Goal: Information Seeking & Learning: Learn about a topic

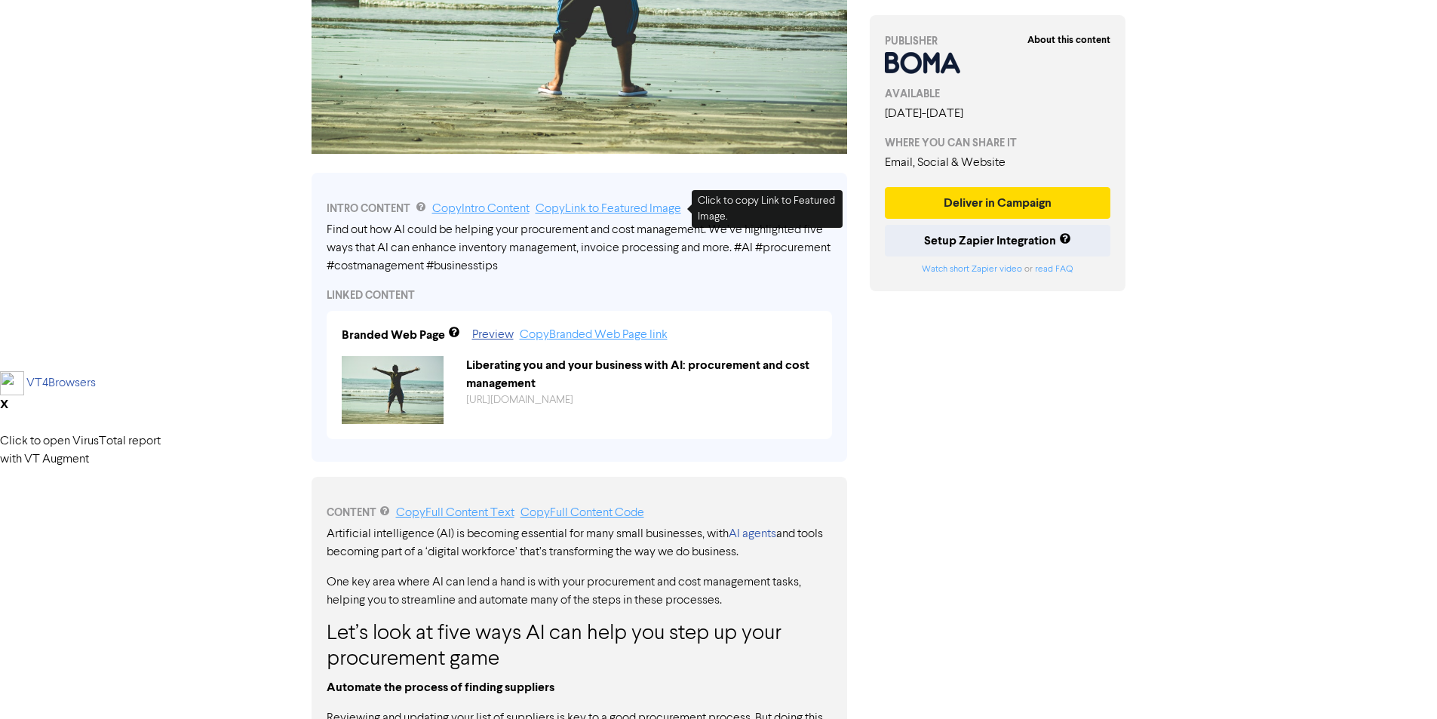
scroll to position [377, 0]
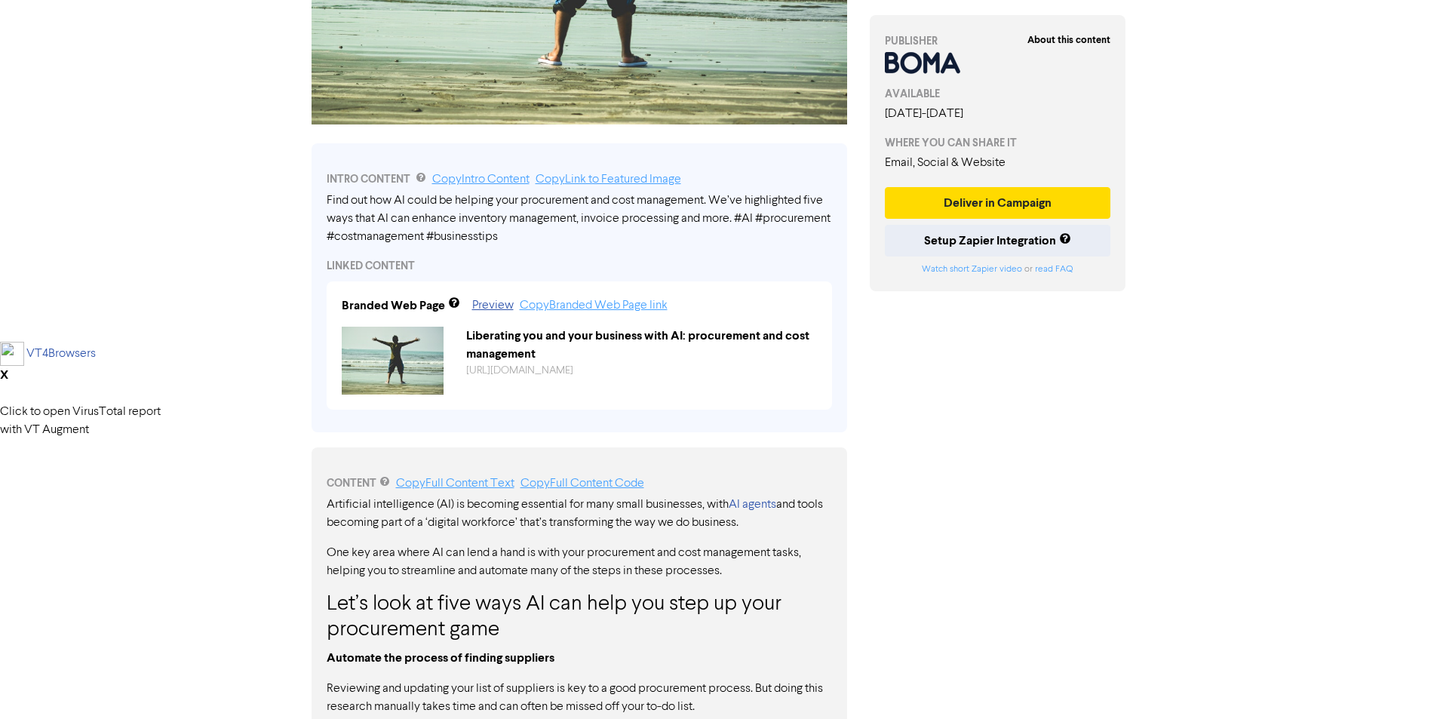
click at [505, 316] on div "Branded Web Page Preview Copy Branded Web Page link Liberating you and your bus…" at bounding box center [579, 345] width 505 height 128
click at [500, 302] on link "Preview" at bounding box center [492, 306] width 41 height 12
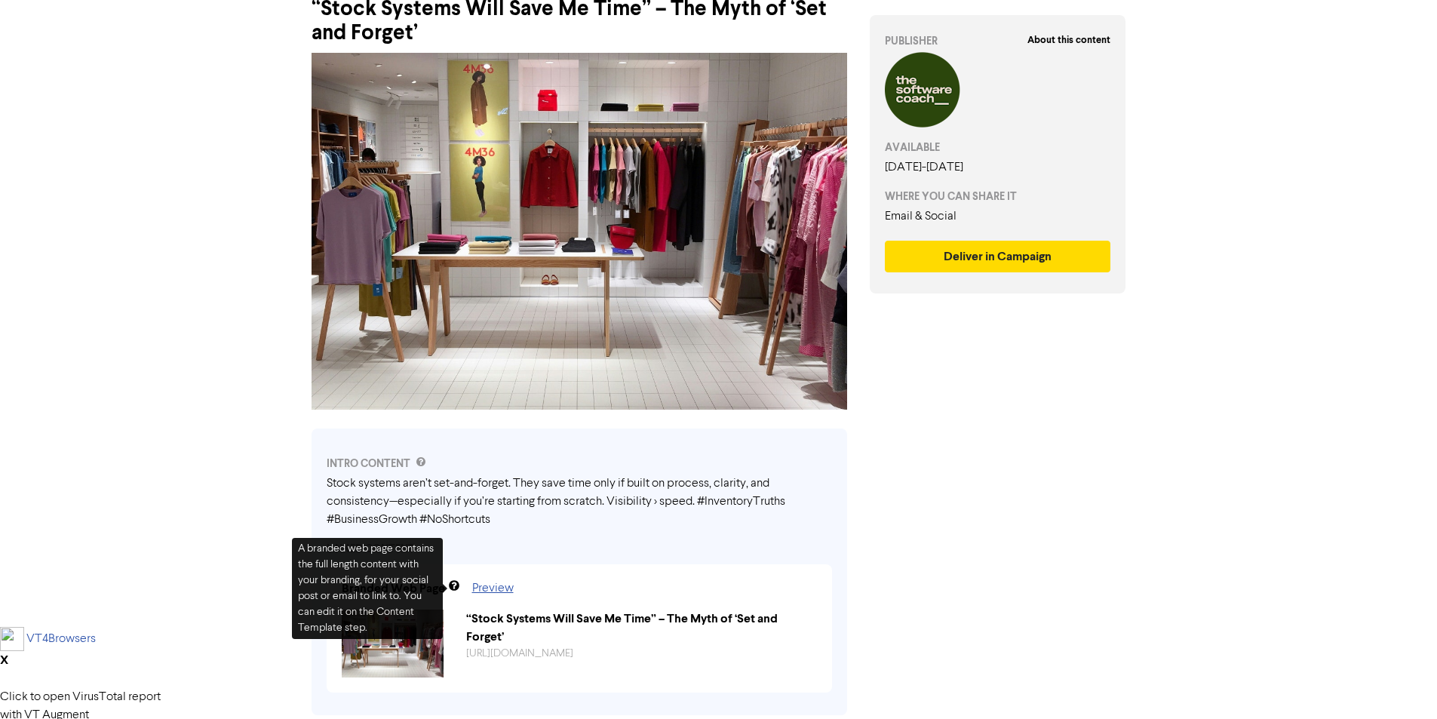
scroll to position [226, 0]
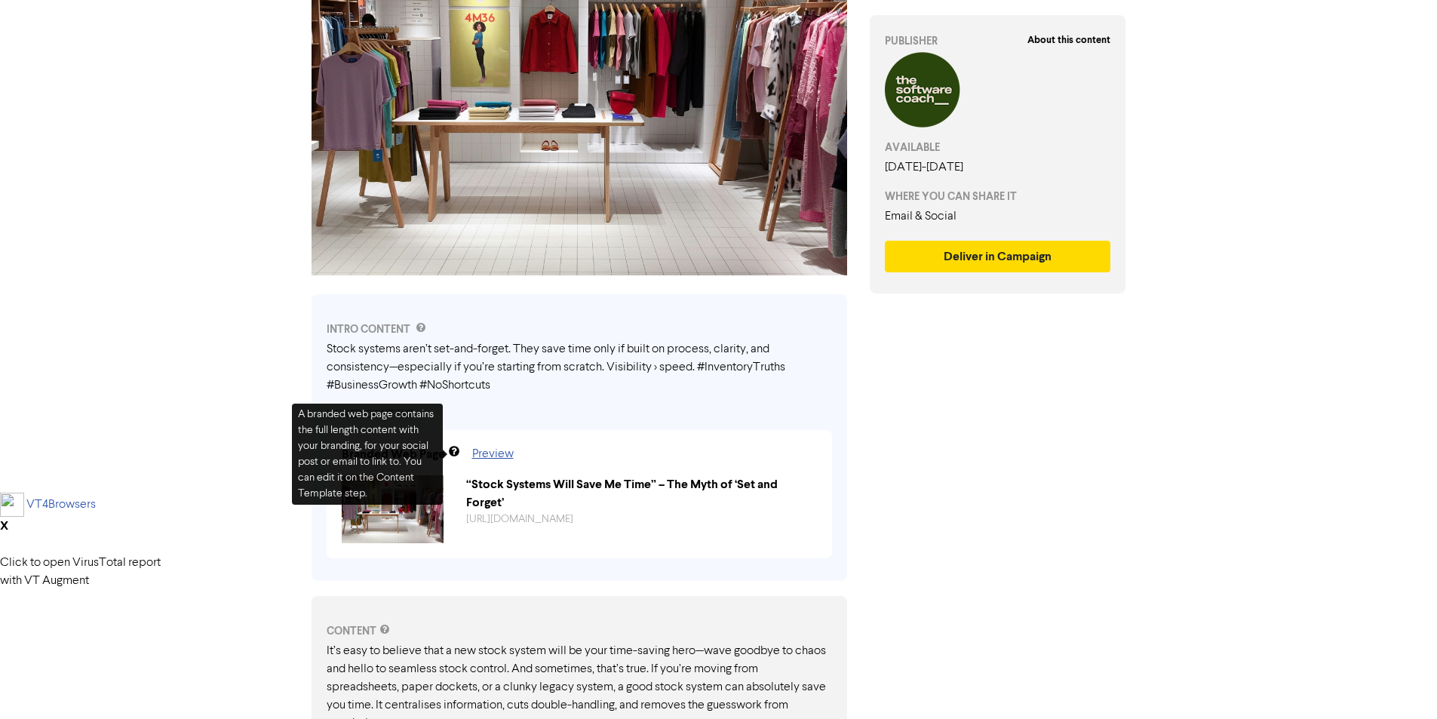
drag, startPoint x: 1059, startPoint y: 480, endPoint x: 1046, endPoint y: 481, distance: 12.1
drag, startPoint x: 1030, startPoint y: 420, endPoint x: 704, endPoint y: 439, distance: 326.5
drag, startPoint x: 464, startPoint y: 457, endPoint x: 512, endPoint y: 460, distance: 48.4
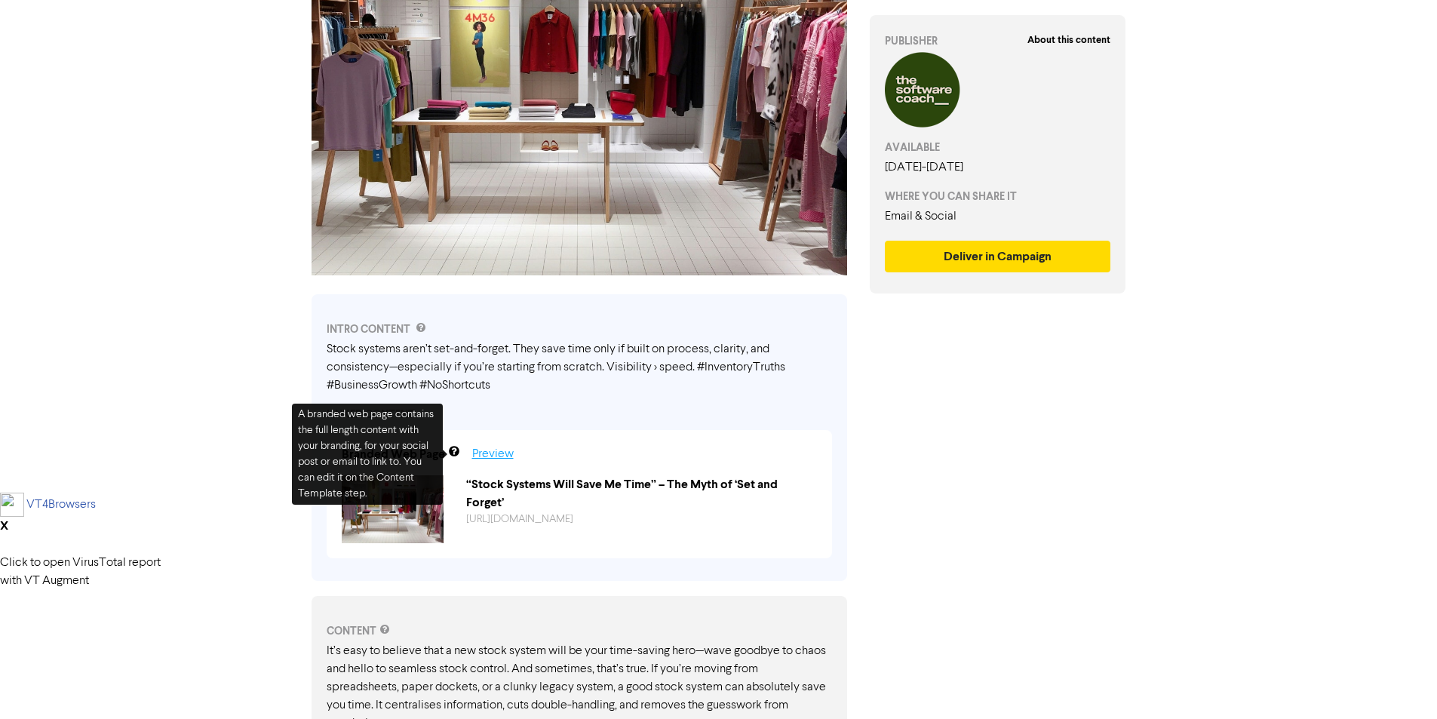
click at [469, 458] on div "Preview" at bounding box center [479, 454] width 69 height 18
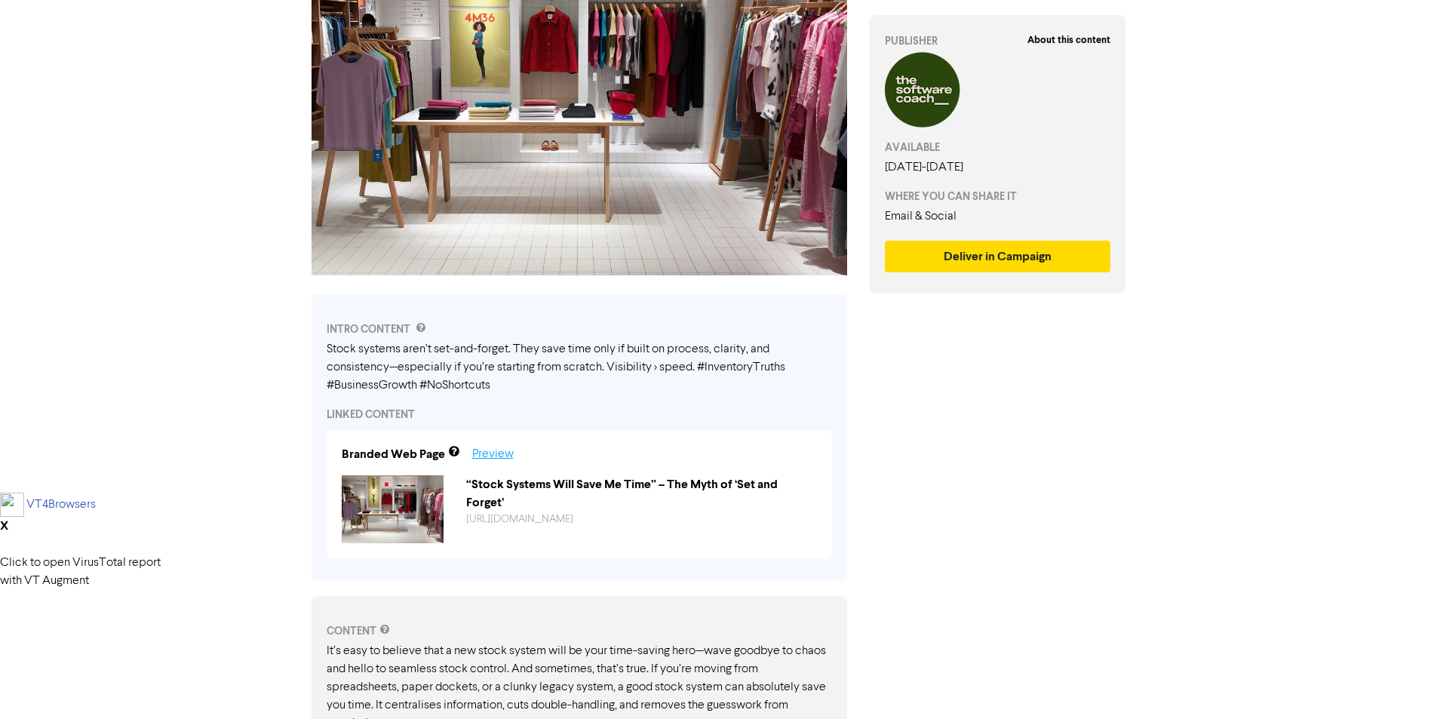
click at [492, 454] on link "Preview" at bounding box center [492, 454] width 41 height 12
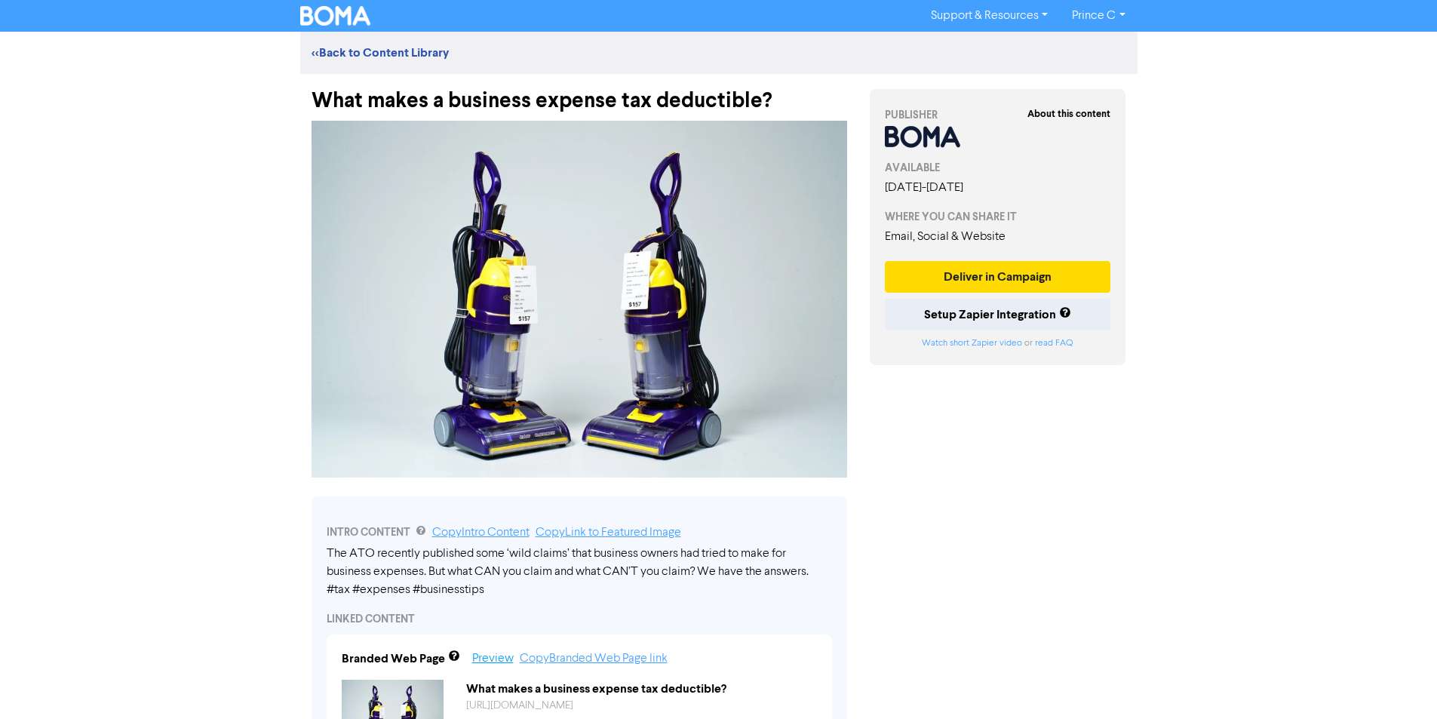
click at [500, 662] on link "Preview" at bounding box center [492, 659] width 41 height 12
click at [635, 183] on img at bounding box center [580, 299] width 536 height 357
